Goal: Task Accomplishment & Management: Manage account settings

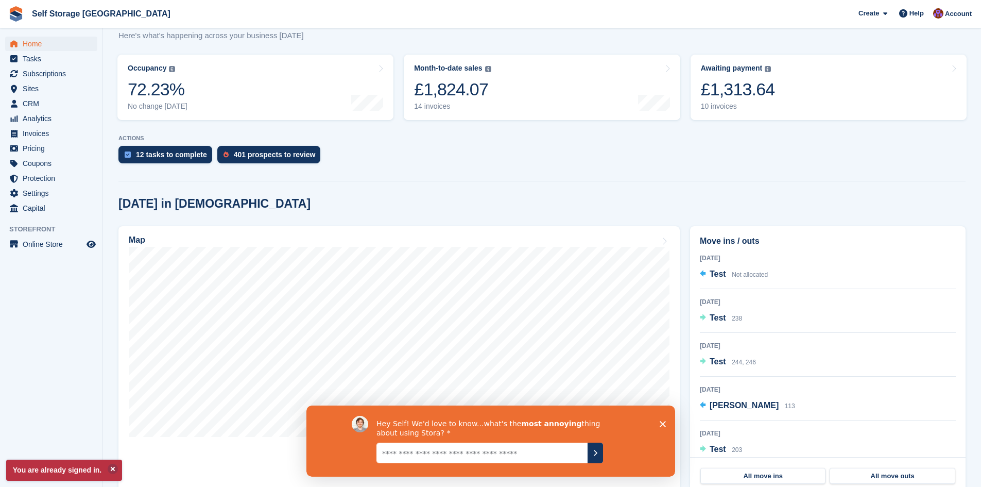
scroll to position [206, 0]
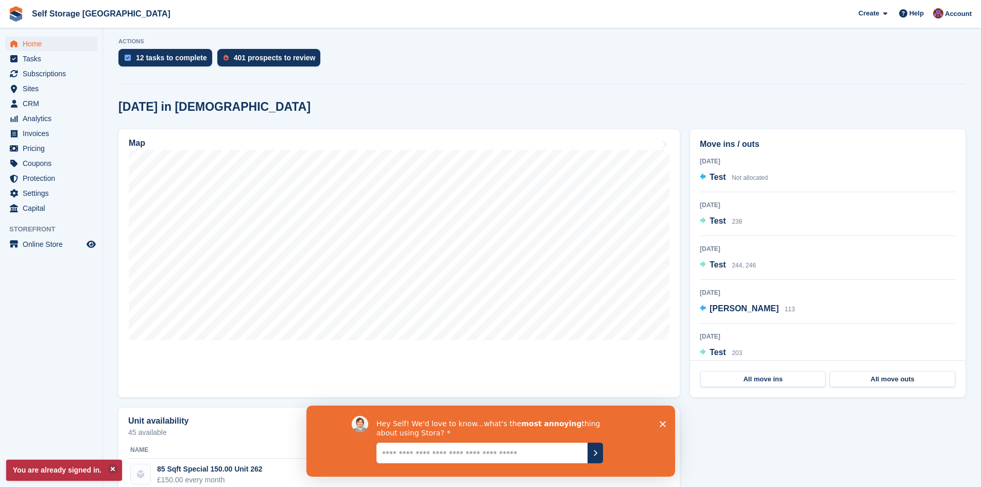
click at [657, 418] on div "Hey Self! We'd love to know...what's the most annoying thing about using Stora?" at bounding box center [490, 440] width 369 height 71
click at [666, 430] on div "Hey Self! We'd love to know...what's the most annoying thing about using Stora?" at bounding box center [490, 440] width 369 height 71
click at [664, 425] on polygon "Close survey" at bounding box center [662, 423] width 6 height 6
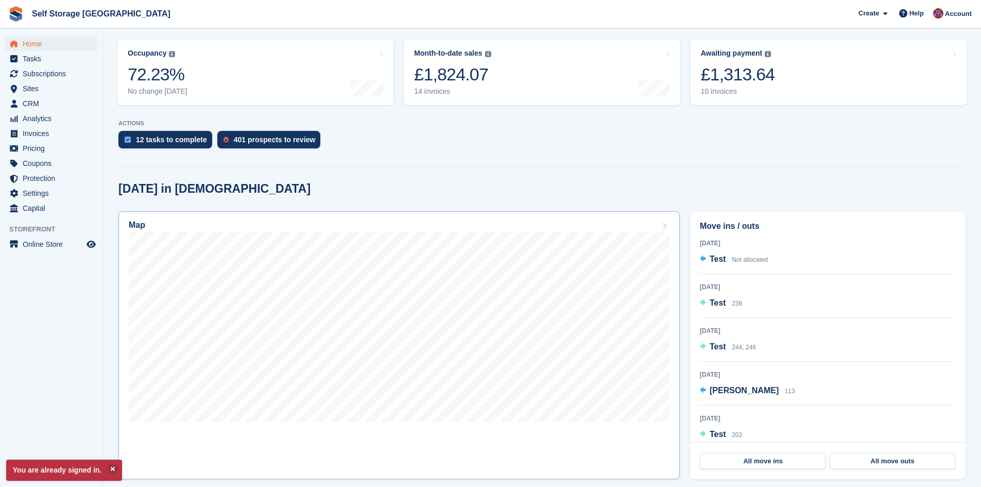
scroll to position [0, 0]
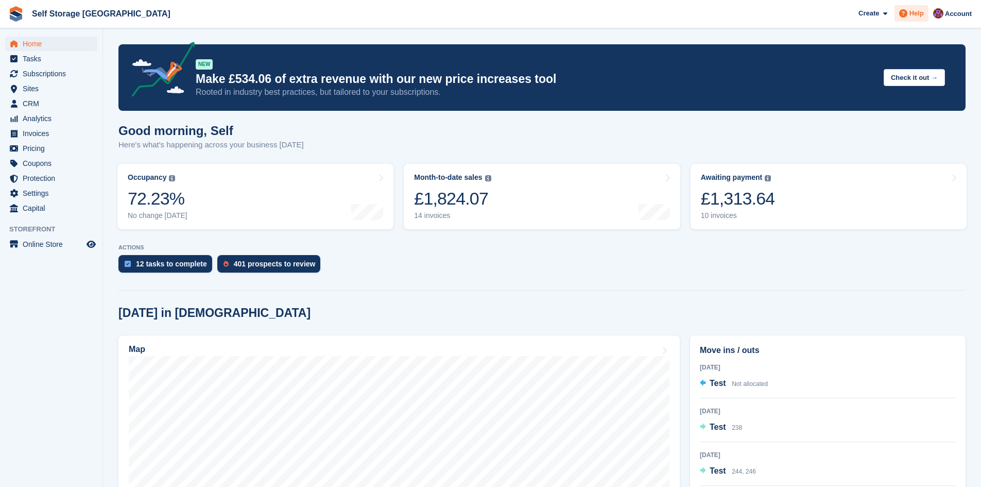
click at [906, 15] on icon at bounding box center [903, 13] width 8 height 8
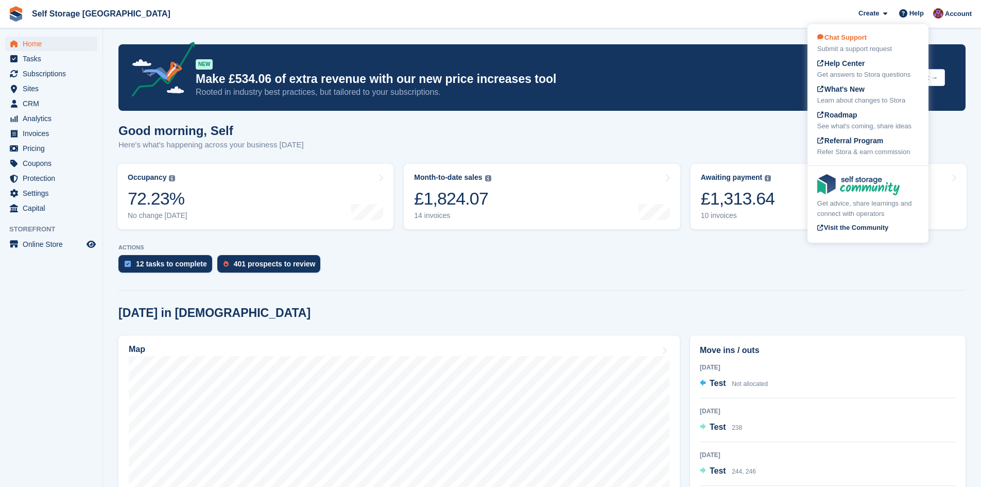
click at [848, 48] on div "Submit a support request" at bounding box center [867, 49] width 101 height 10
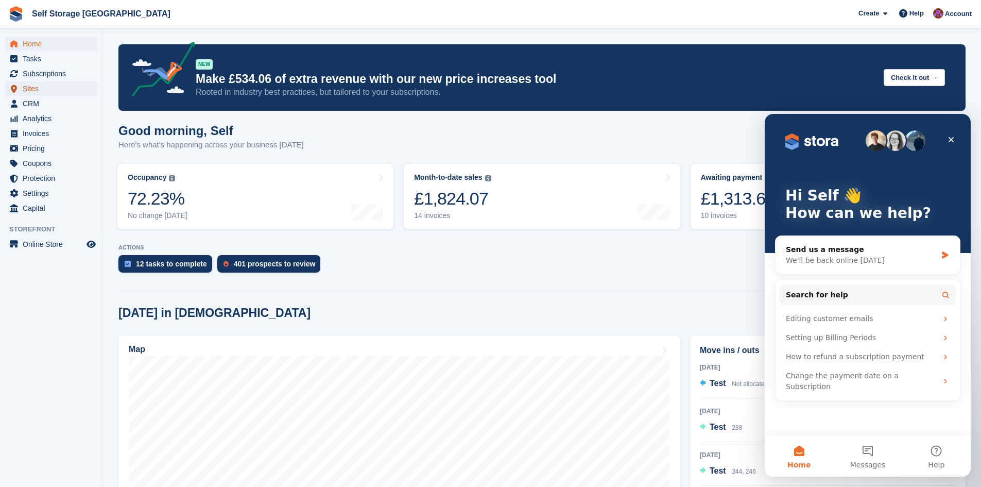
click at [27, 88] on span "Sites" at bounding box center [54, 88] width 62 height 14
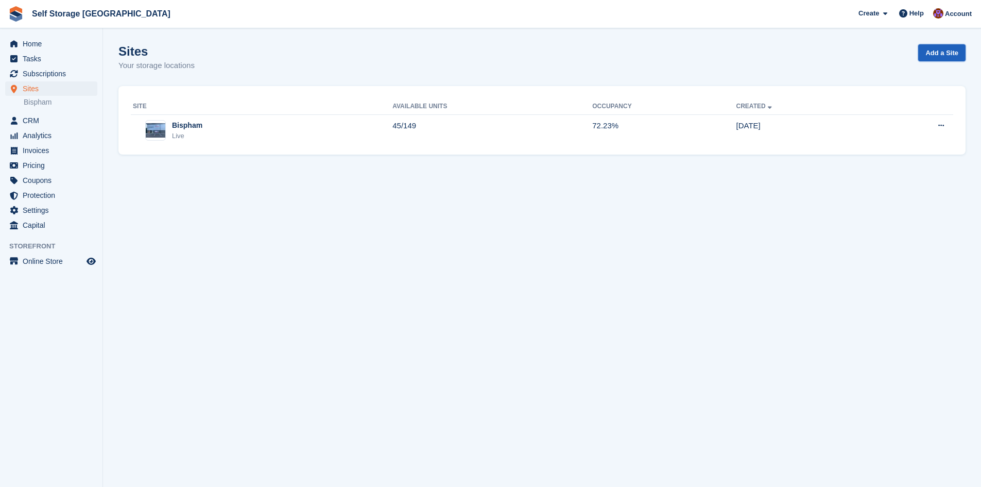
click at [950, 52] on link "Add a Site" at bounding box center [941, 52] width 47 height 17
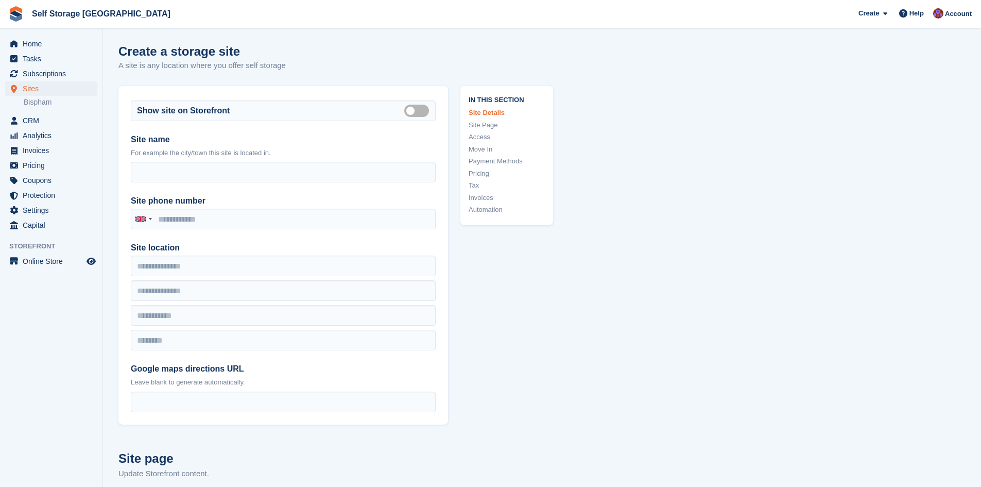
click at [480, 158] on link "Payment Methods" at bounding box center [507, 161] width 76 height 10
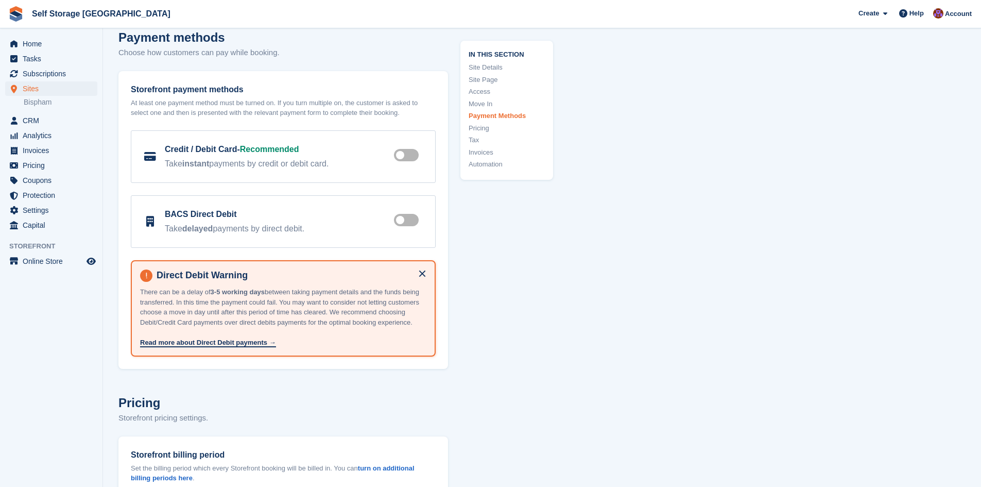
click at [473, 164] on link "Automation" at bounding box center [507, 164] width 76 height 10
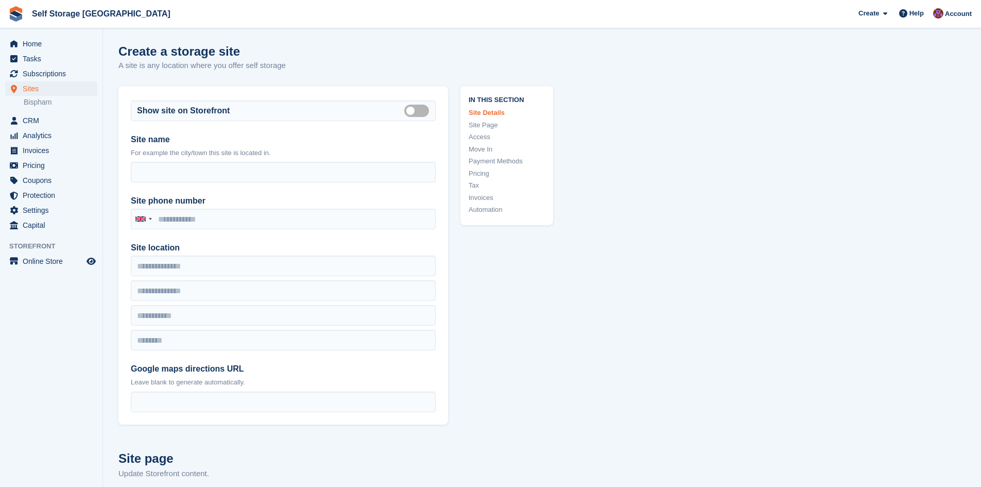
click at [489, 161] on link "Payment Methods" at bounding box center [507, 161] width 76 height 10
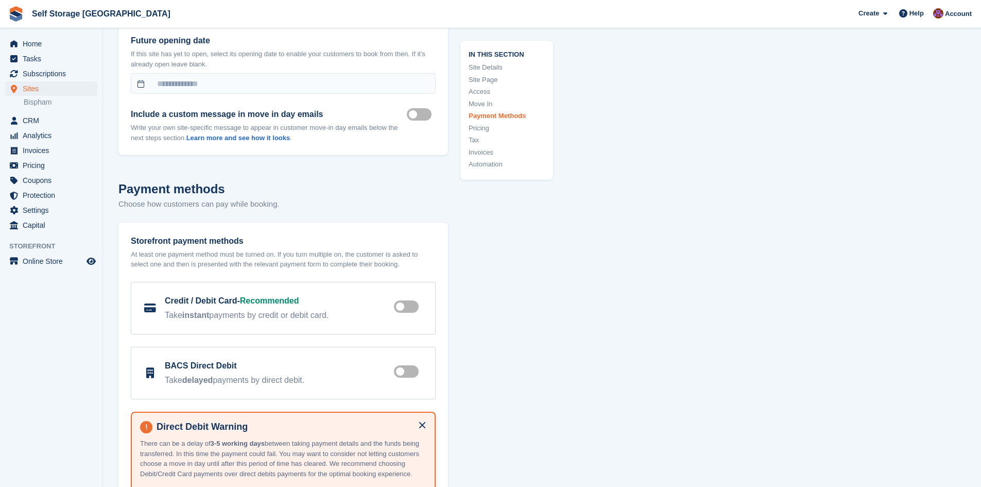
scroll to position [2708, 0]
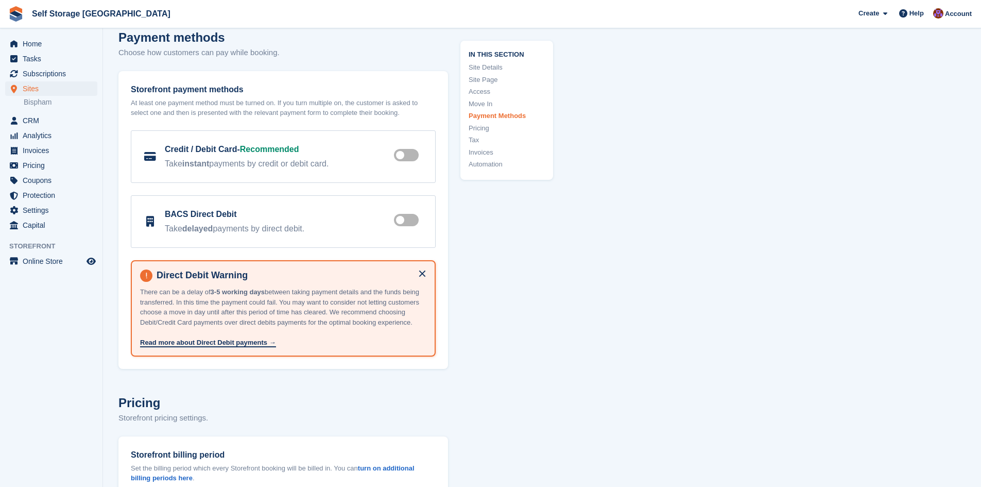
click at [487, 147] on link "Invoices" at bounding box center [507, 152] width 76 height 10
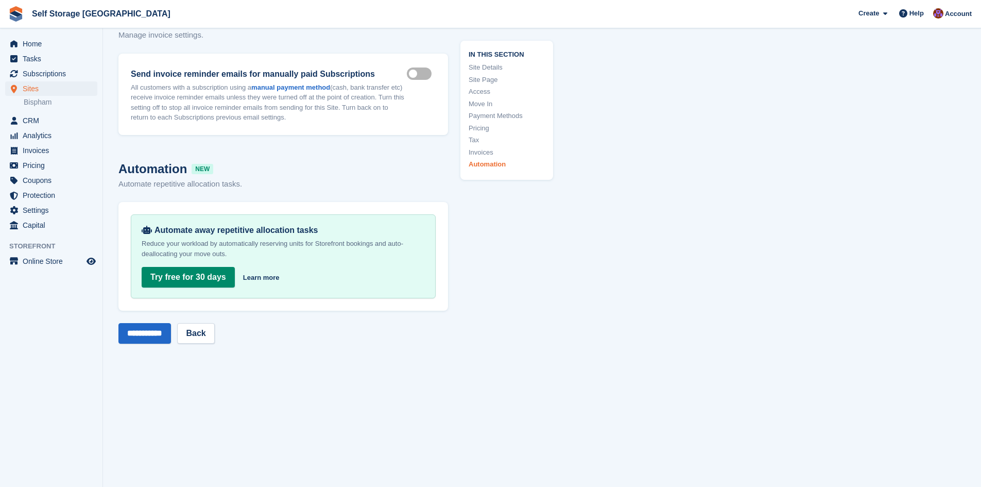
scroll to position [3748, 0]
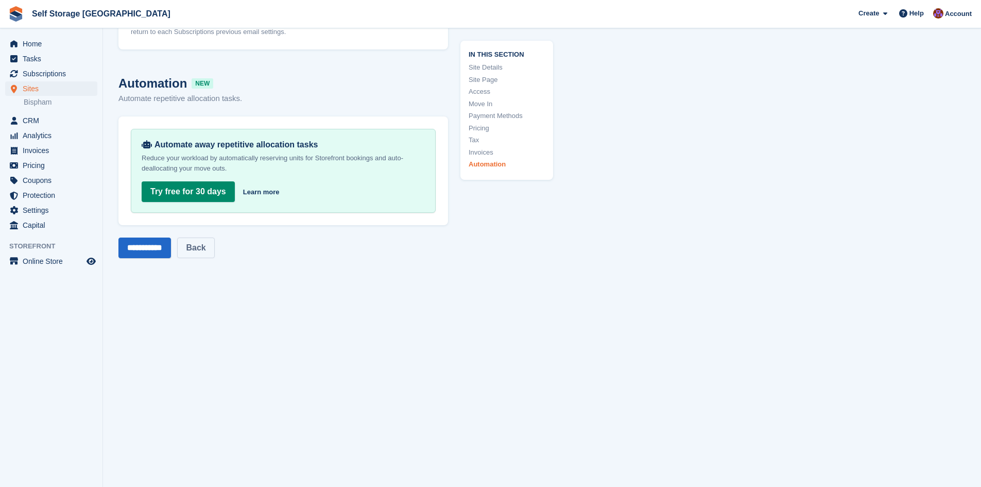
click at [195, 244] on link "Back" at bounding box center [195, 247] width 37 height 21
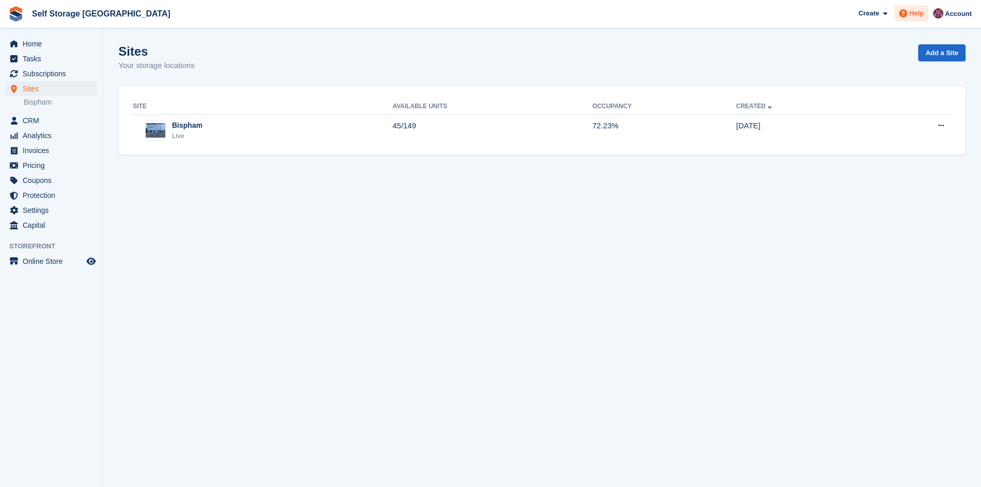
click at [909, 15] on span at bounding box center [903, 13] width 12 height 12
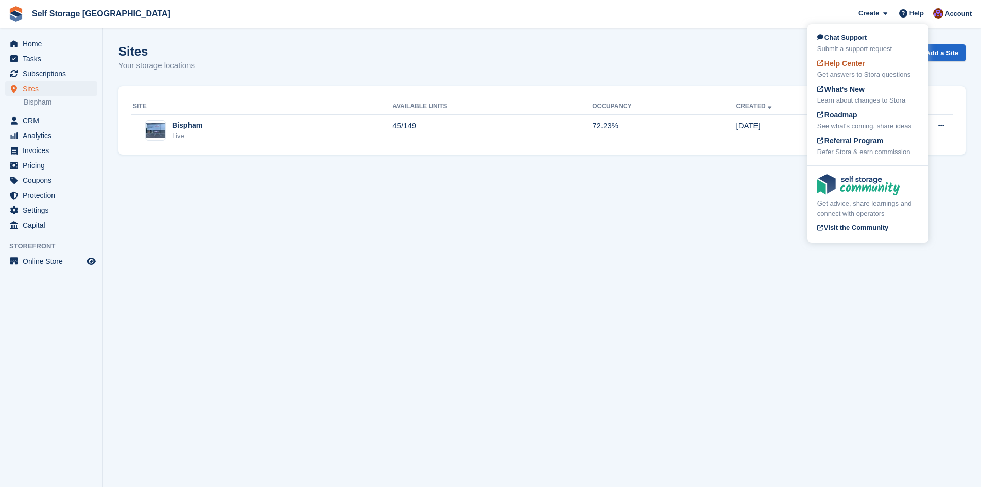
click at [844, 68] on div "Help Center Get answers to Stora questions" at bounding box center [867, 69] width 101 height 22
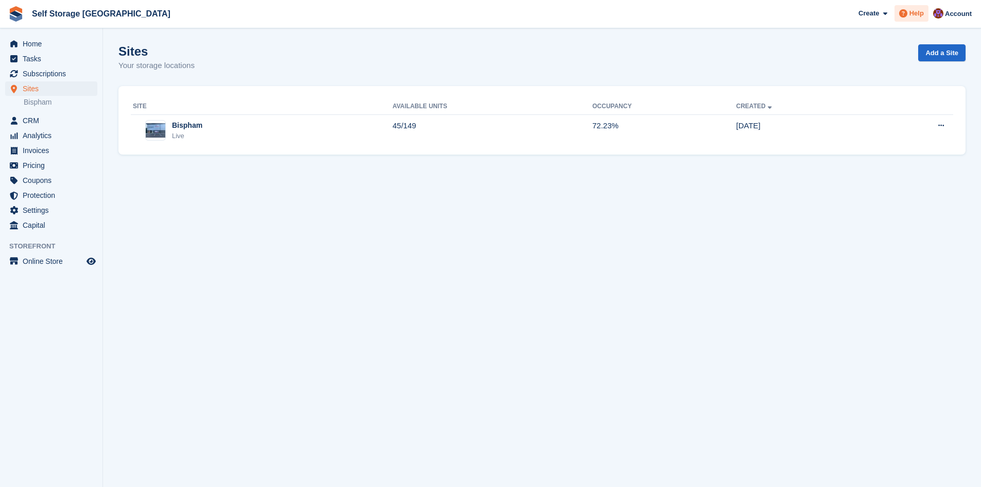
click at [905, 21] on div "Help" at bounding box center [911, 13] width 34 height 16
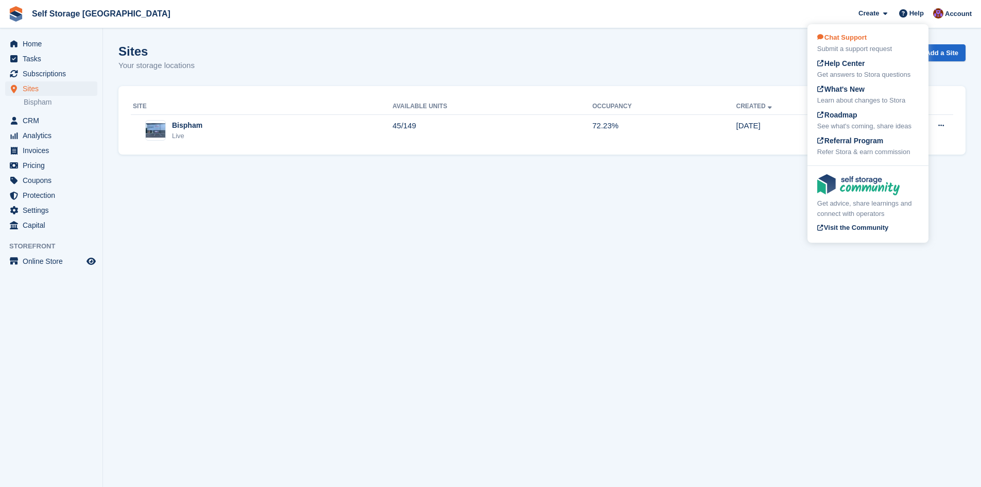
click at [868, 48] on div "Submit a support request" at bounding box center [867, 49] width 101 height 10
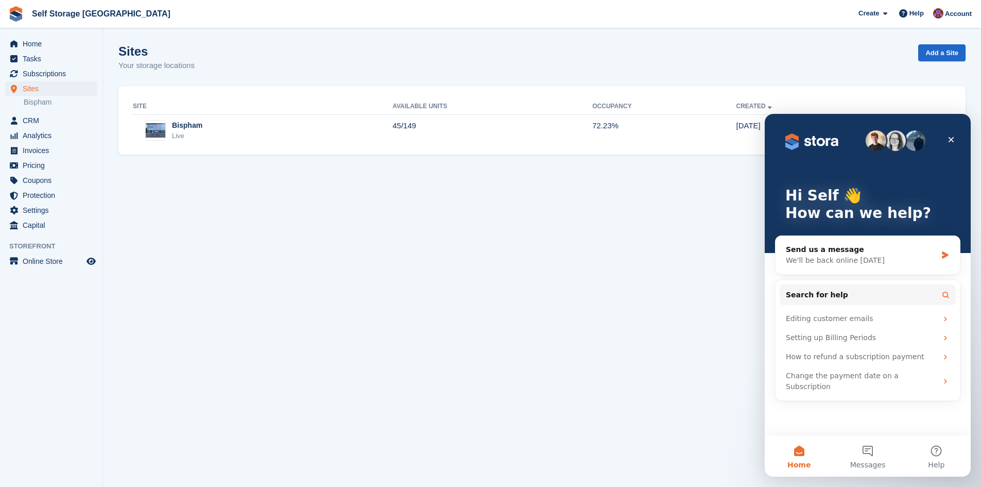
click at [875, 137] on img "Intercom messenger" at bounding box center [875, 140] width 21 height 21
click at [889, 268] on div "Send us a message We'll be back online on Monday" at bounding box center [867, 255] width 184 height 38
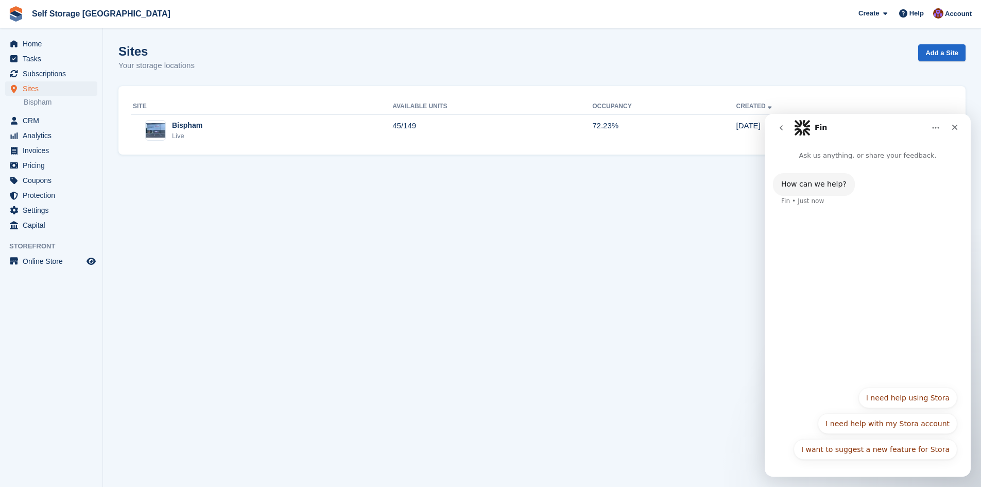
click at [930, 132] on button "Home" at bounding box center [936, 128] width 20 height 20
click at [803, 126] on img "Intercom messenger" at bounding box center [802, 127] width 16 height 16
click at [786, 126] on button "go back" at bounding box center [781, 128] width 20 height 20
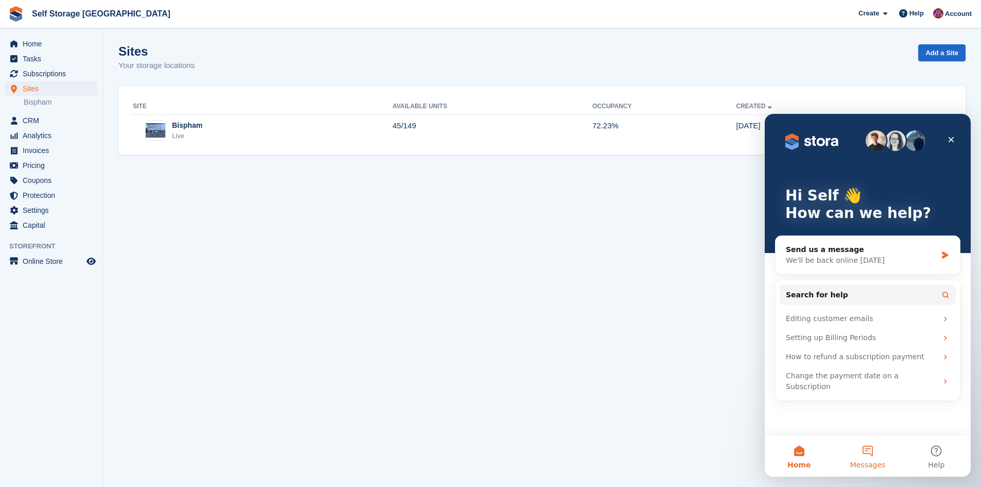
click at [857, 457] on button "Messages" at bounding box center [867, 455] width 68 height 41
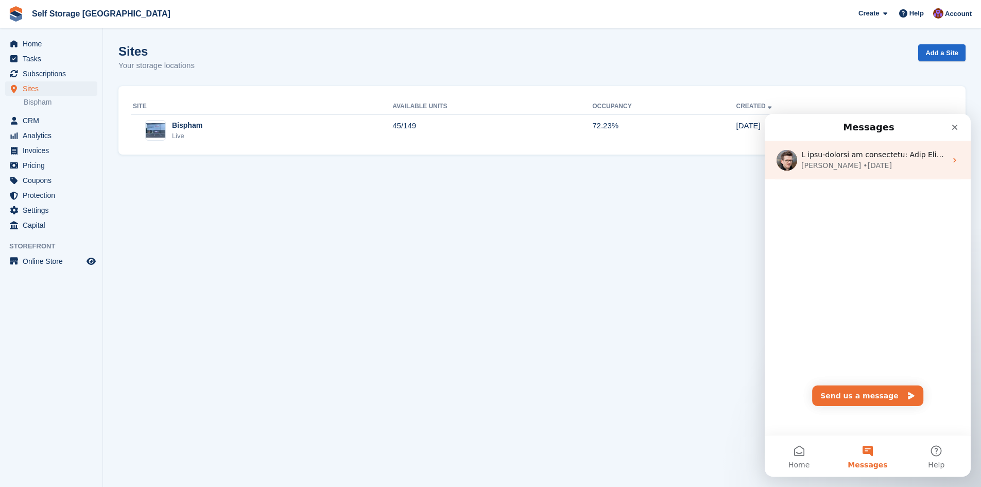
click at [852, 177] on div "Steven • 7w ago" at bounding box center [868, 160] width 206 height 38
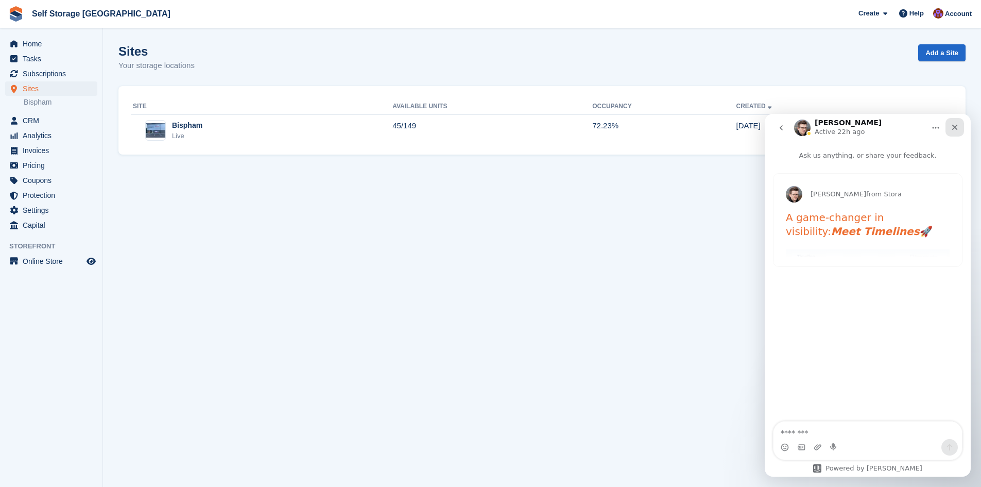
click at [950, 132] on div "Close" at bounding box center [954, 127] width 19 height 19
